Goal: Task Accomplishment & Management: Use online tool/utility

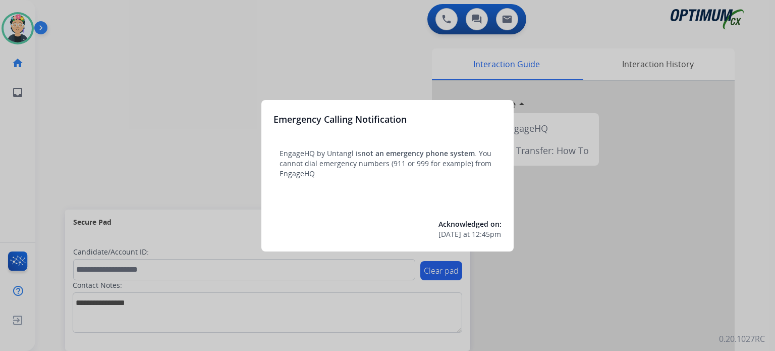
click at [18, 19] on div at bounding box center [387, 175] width 775 height 351
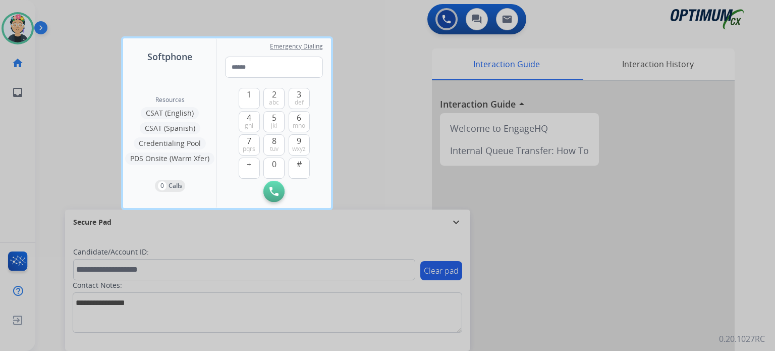
click at [18, 19] on div at bounding box center [387, 175] width 775 height 351
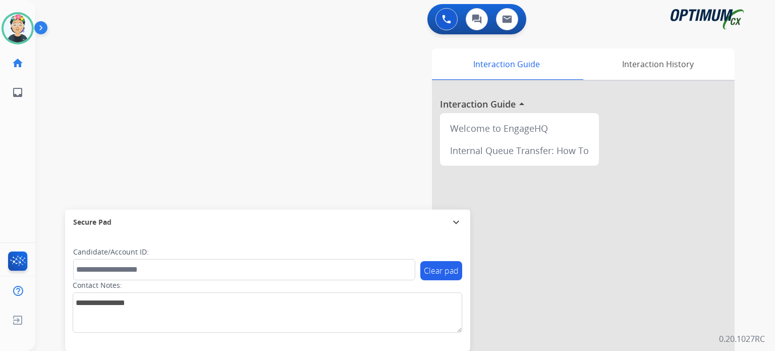
click at [18, 19] on img at bounding box center [18, 28] width 28 height 28
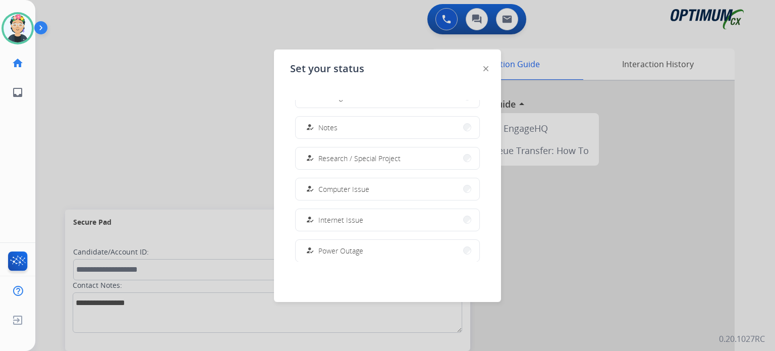
scroll to position [251, 0]
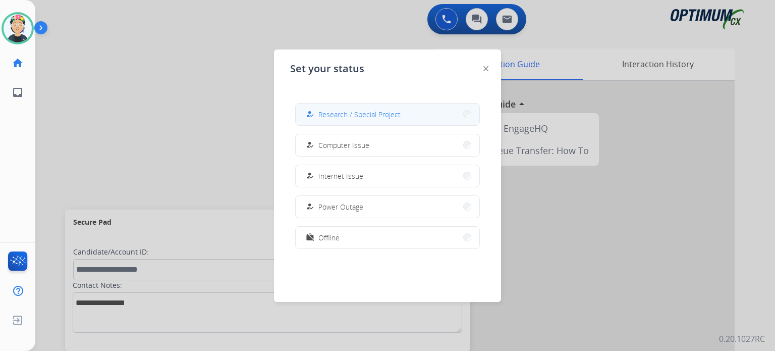
click at [366, 120] on button "how_to_reg Research / Special Project" at bounding box center [388, 114] width 184 height 22
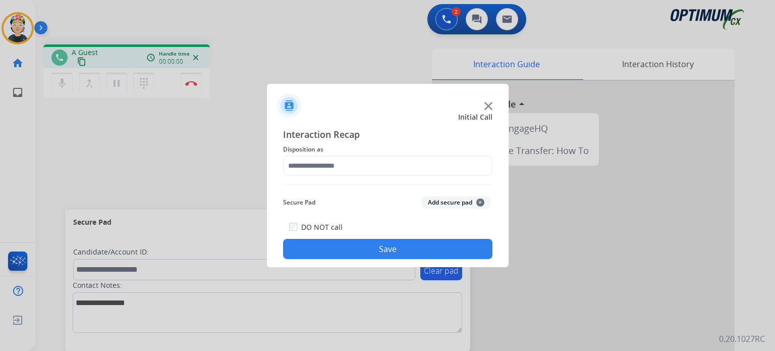
click at [485, 104] on img at bounding box center [488, 106] width 8 height 8
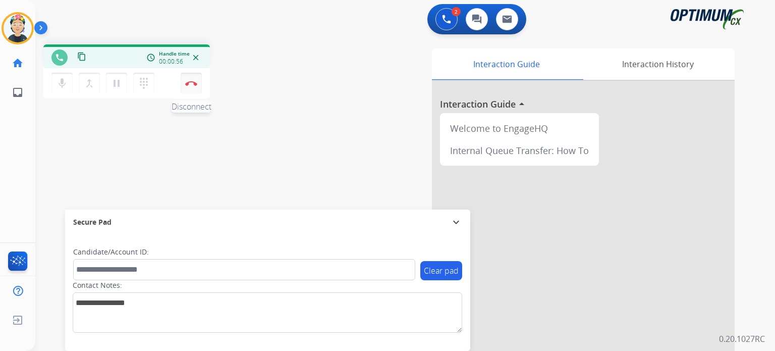
click at [198, 83] on button "Disconnect" at bounding box center [191, 83] width 21 height 21
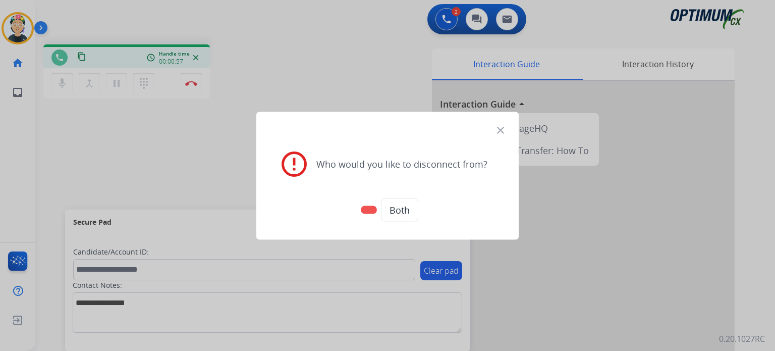
click at [408, 209] on button "Both" at bounding box center [399, 209] width 37 height 23
